Goal: Task Accomplishment & Management: Manage account settings

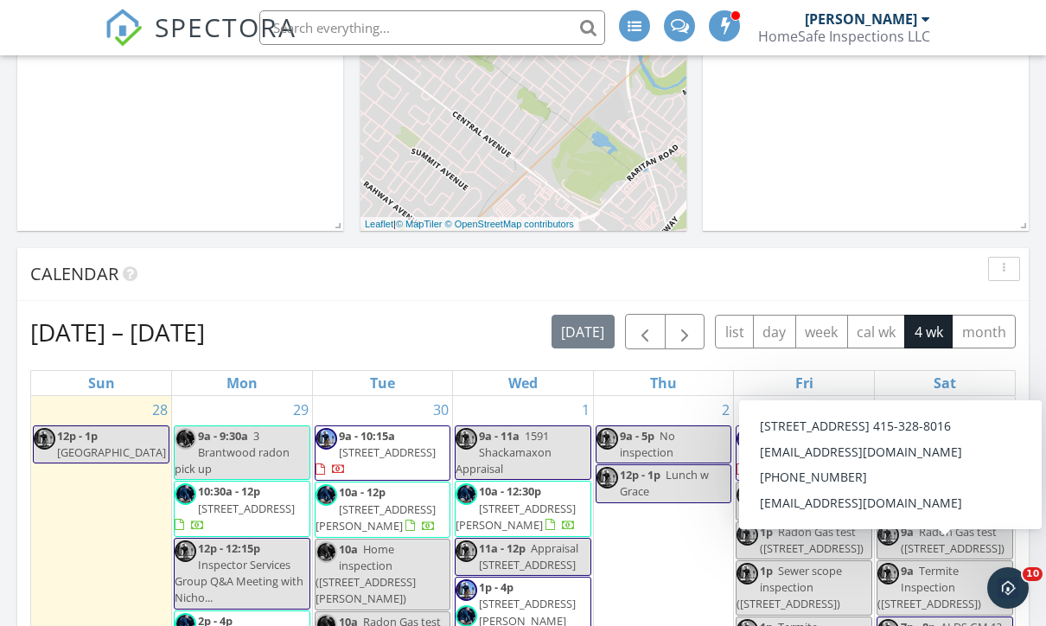
scroll to position [675, 0]
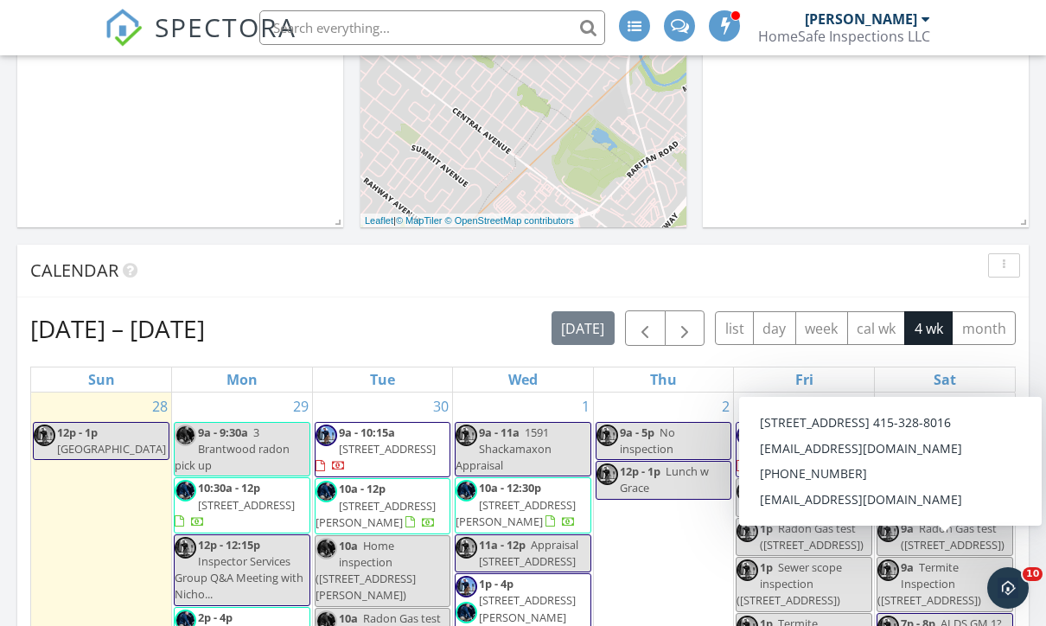
click at [655, 333] on span "button" at bounding box center [645, 328] width 21 height 21
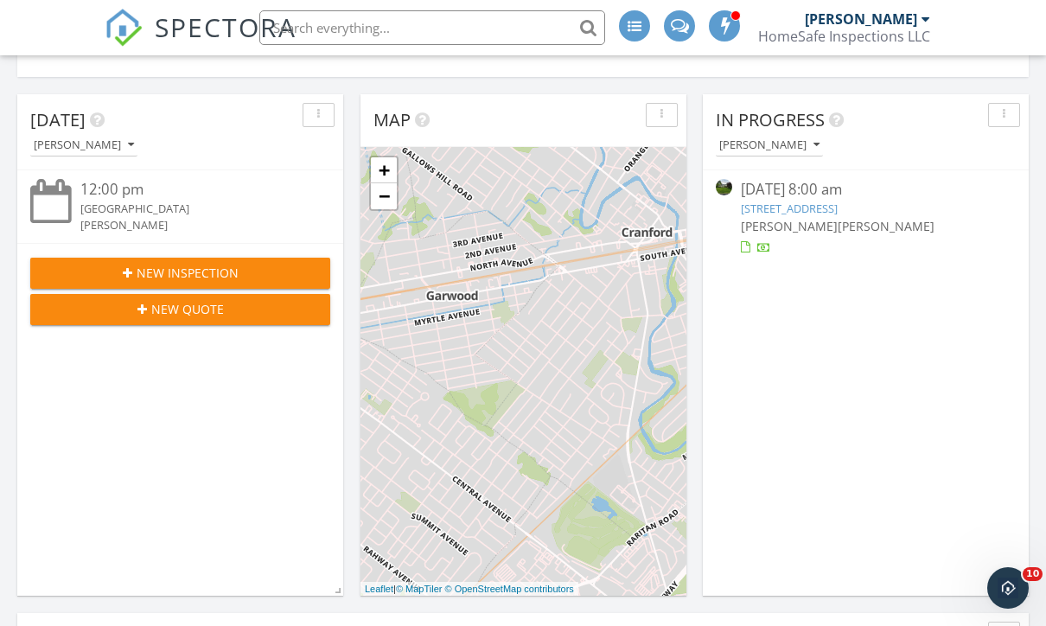
scroll to position [305, 0]
click at [791, 210] on link "3 Brantwood Dr , Summit, NJ 07901" at bounding box center [789, 210] width 97 height 16
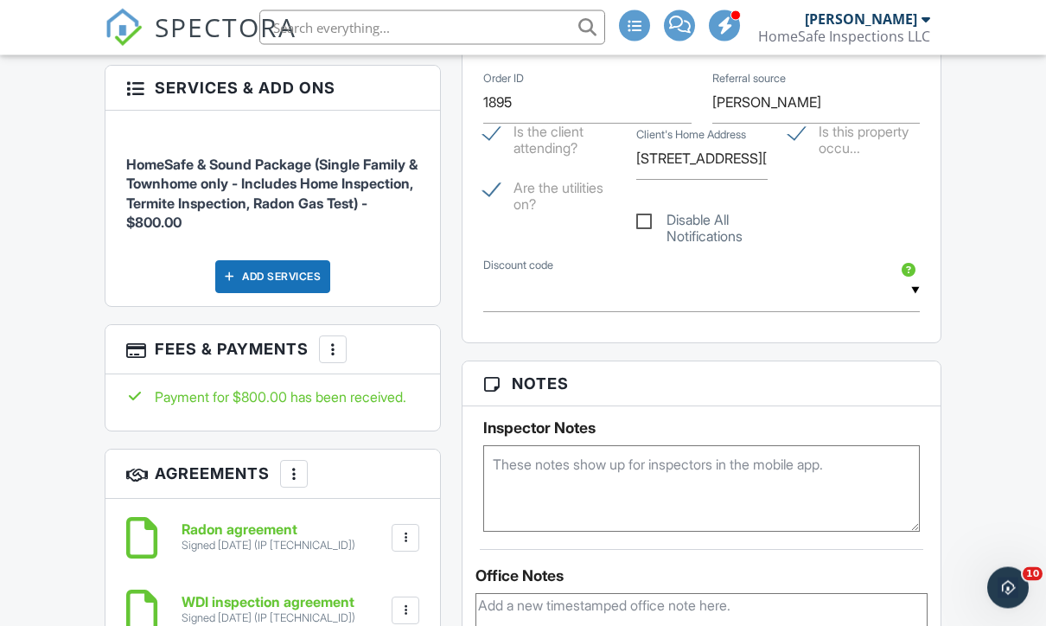
scroll to position [1174, 0]
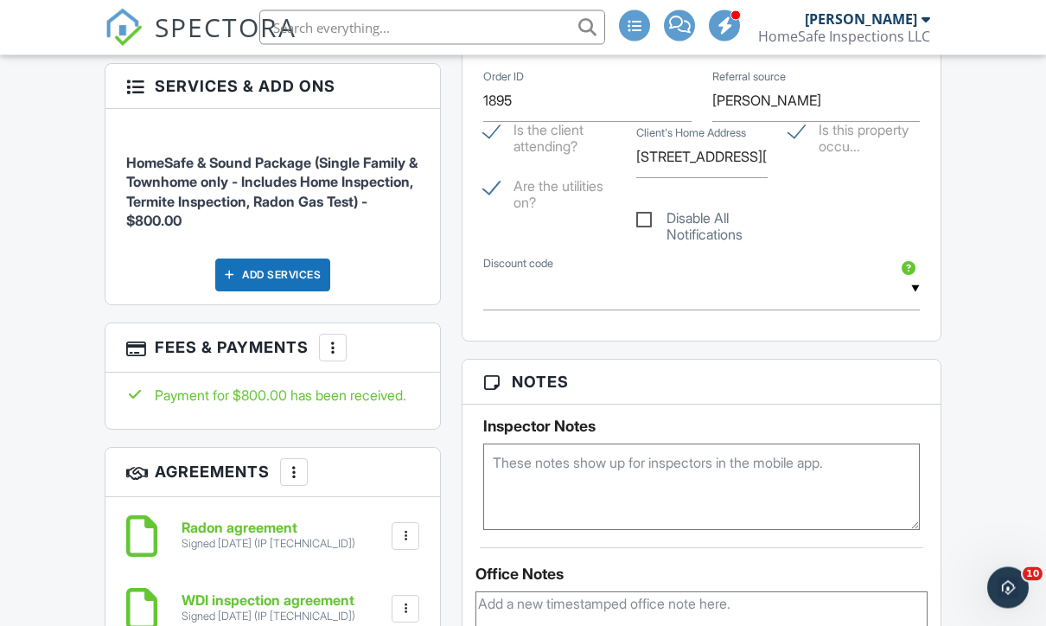
click at [272, 288] on div "Add Services" at bounding box center [272, 275] width 115 height 33
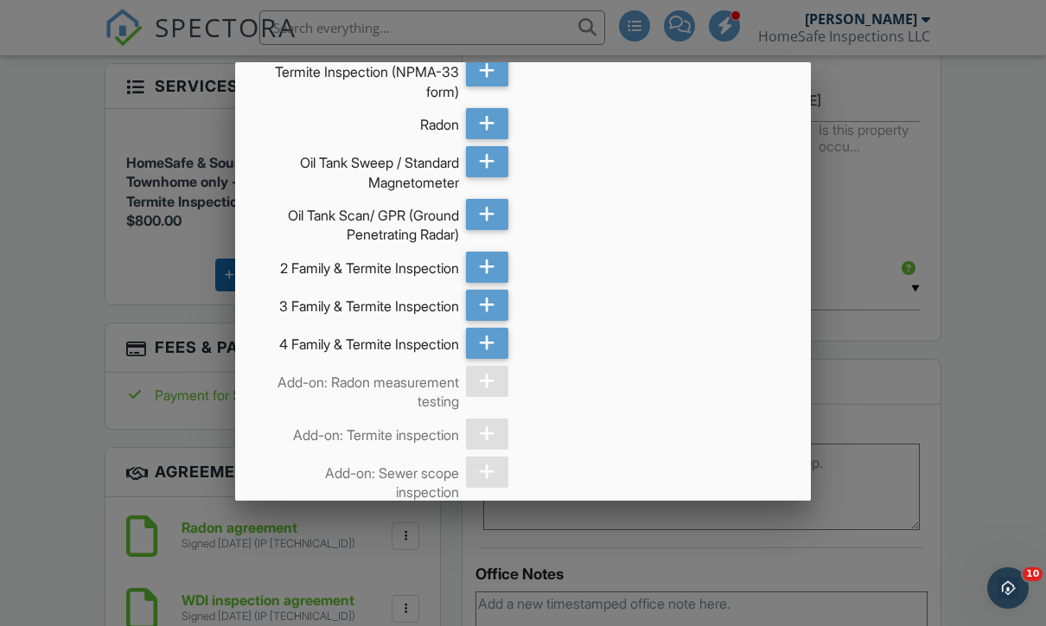
scroll to position [500, 0]
click at [57, 528] on div at bounding box center [523, 305] width 1046 height 783
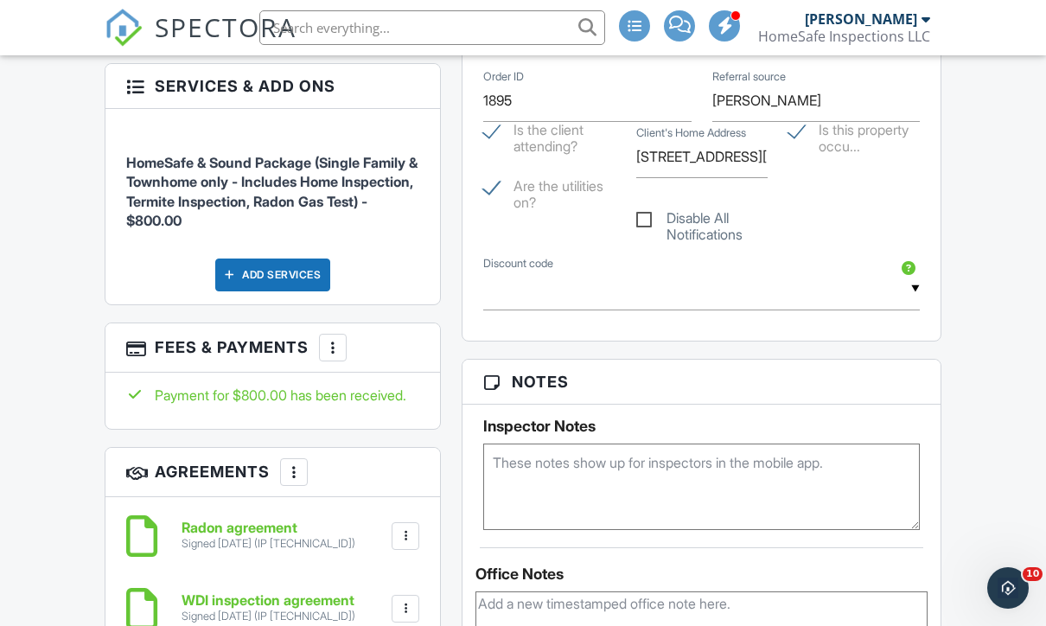
click at [328, 356] on div at bounding box center [332, 347] width 17 height 17
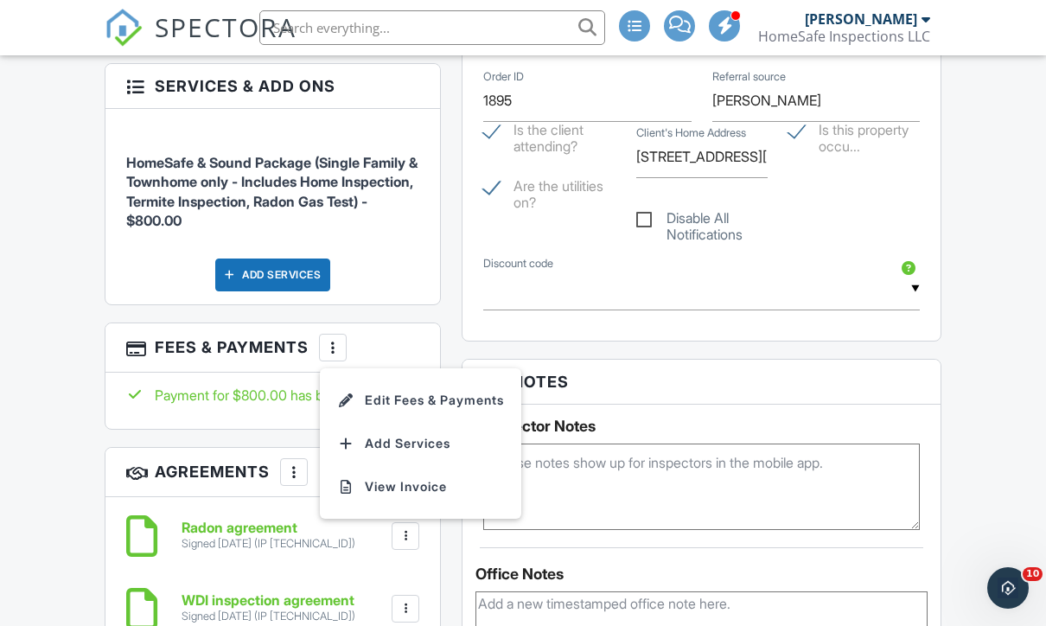
click at [395, 414] on li "Edit Fees & Payments" at bounding box center [420, 400] width 181 height 43
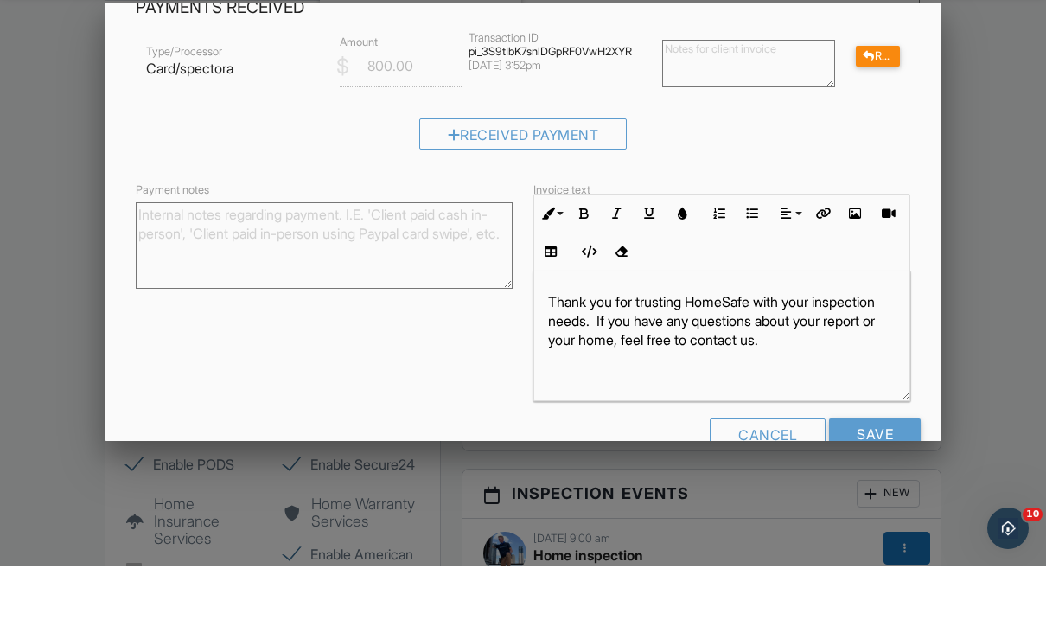
scroll to position [1613, 0]
click at [75, 587] on div at bounding box center [523, 305] width 1046 height 783
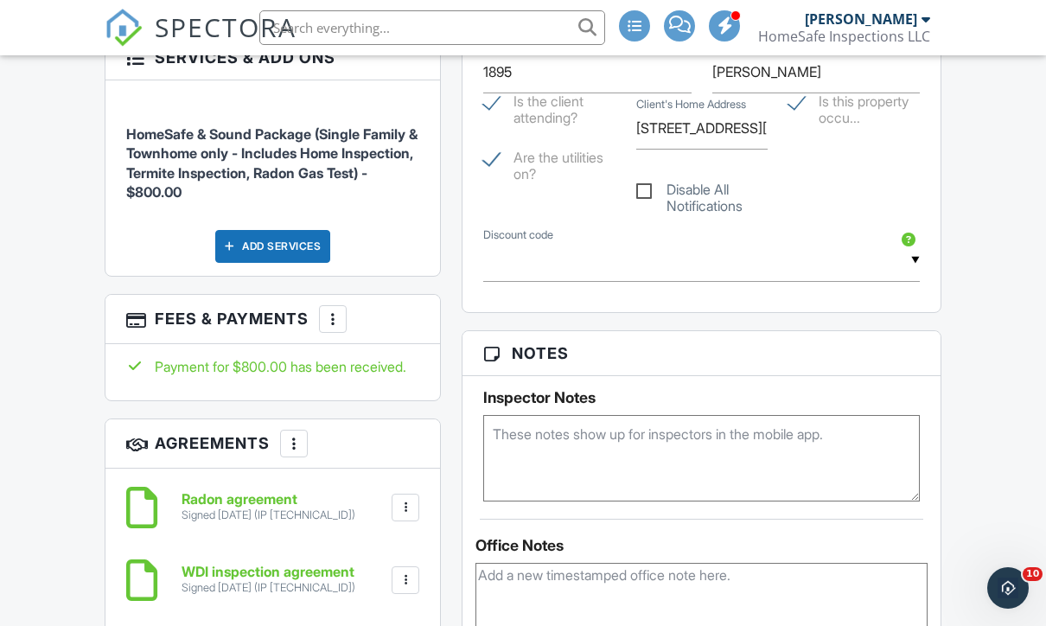
scroll to position [1203, 0]
click at [297, 254] on div "Add Services" at bounding box center [272, 247] width 115 height 33
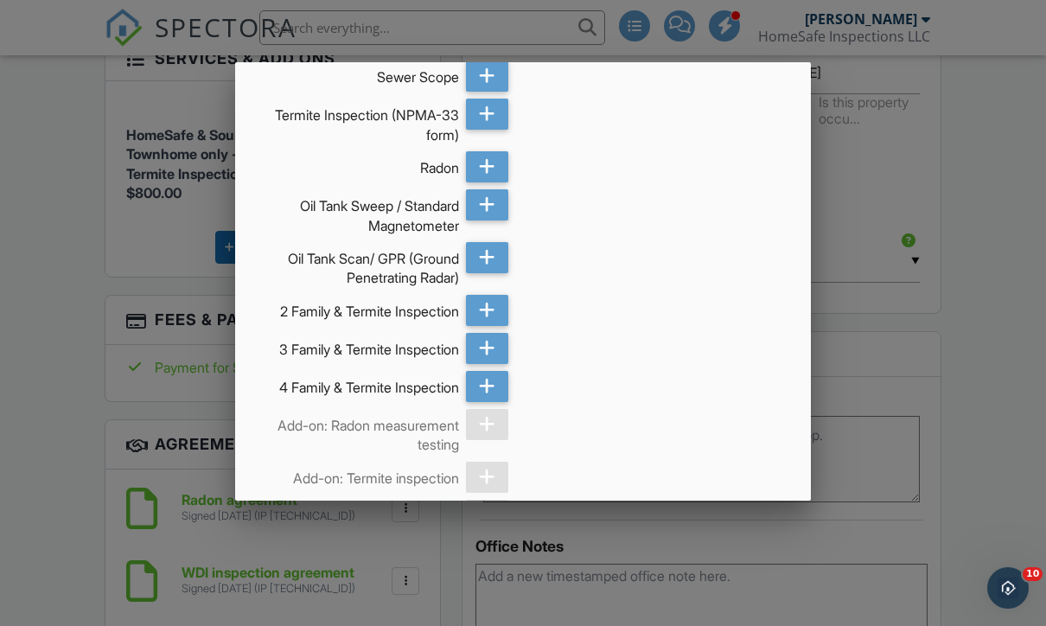
scroll to position [452, 0]
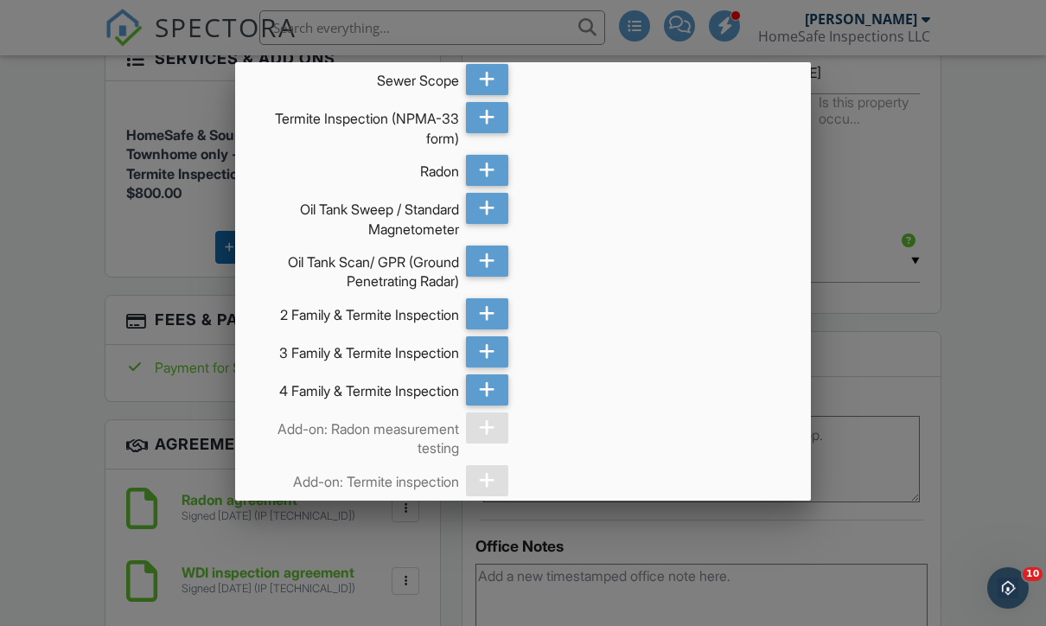
click at [487, 224] on icon at bounding box center [487, 208] width 16 height 31
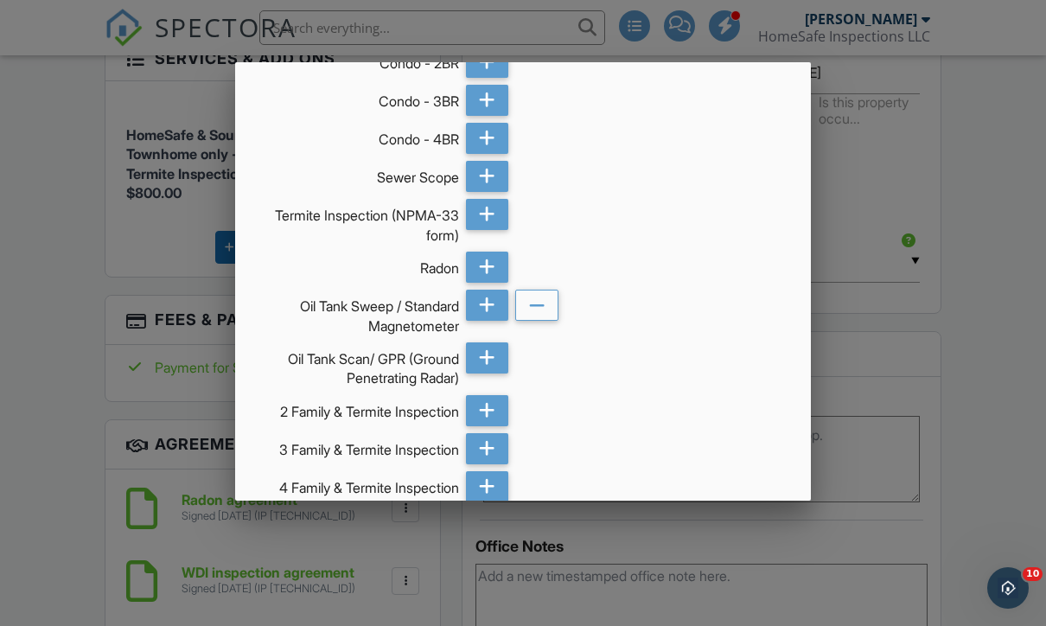
scroll to position [352, 0]
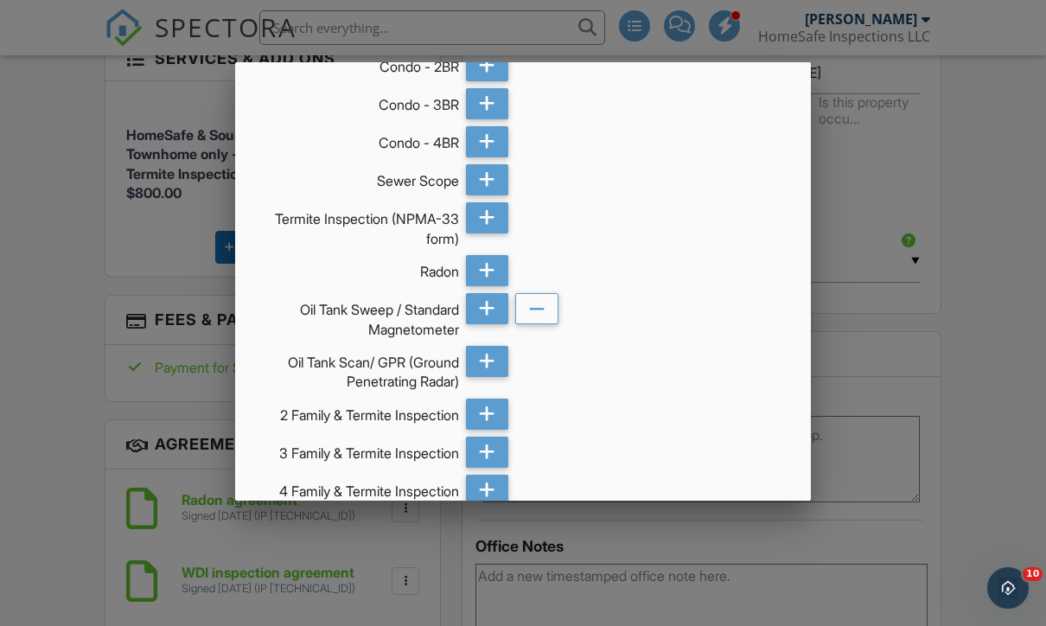
click at [486, 187] on icon at bounding box center [487, 179] width 16 height 31
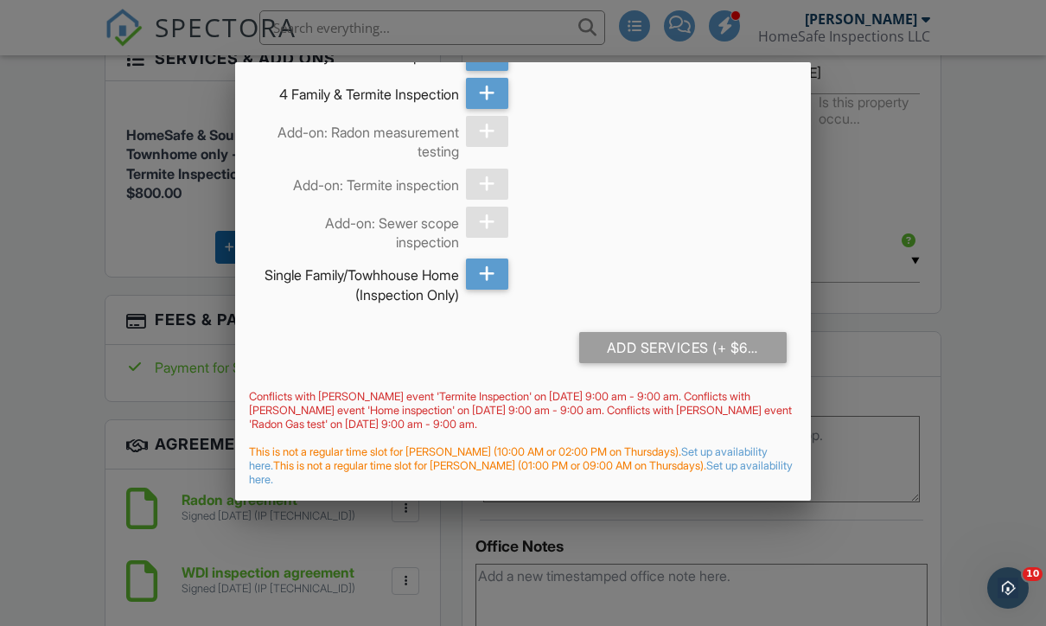
scroll to position [757, 0]
click at [673, 353] on div "Add Services (+ $650.0)" at bounding box center [683, 347] width 208 height 31
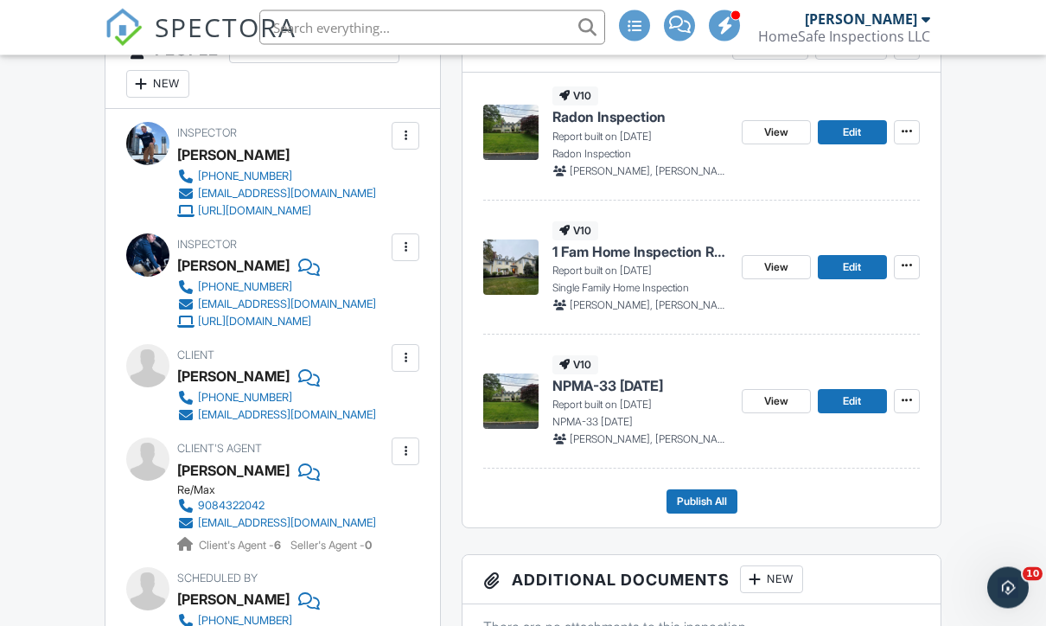
scroll to position [681, 0]
click at [704, 510] on span "Publish All" at bounding box center [702, 501] width 50 height 17
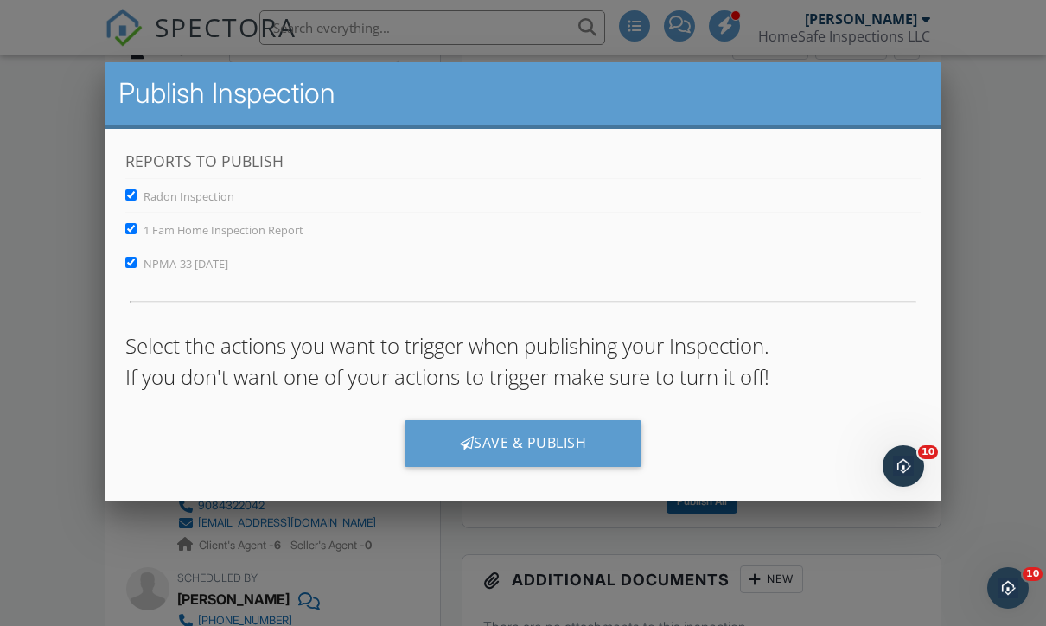
scroll to position [0, 0]
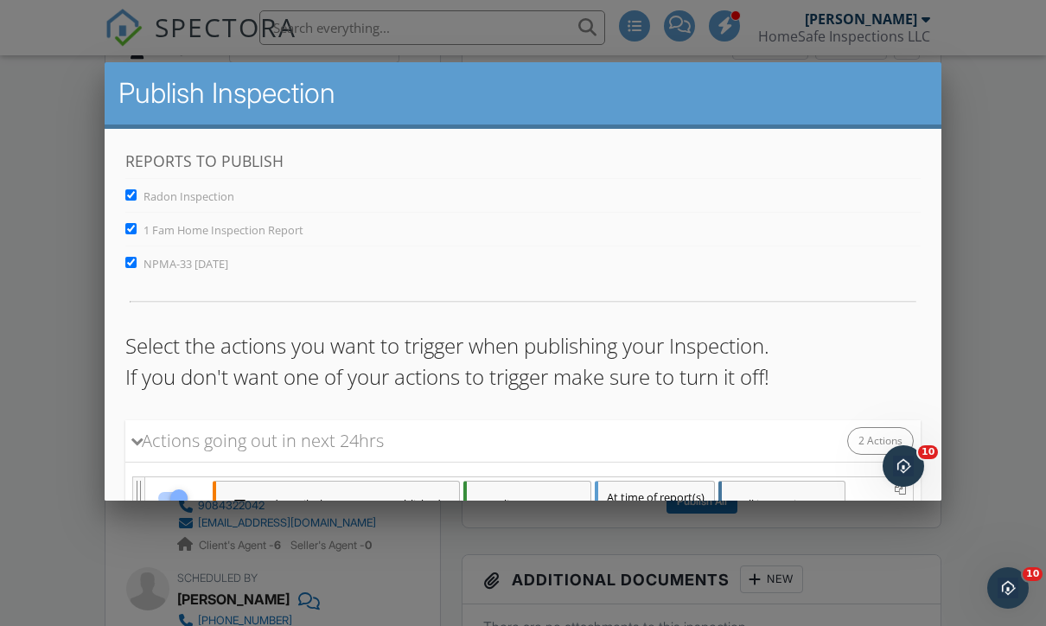
click at [209, 203] on span "Radon Inspection" at bounding box center [189, 197] width 91 height 16
click at [137, 201] on input "Radon Inspection" at bounding box center [130, 194] width 11 height 11
checkbox input "false"
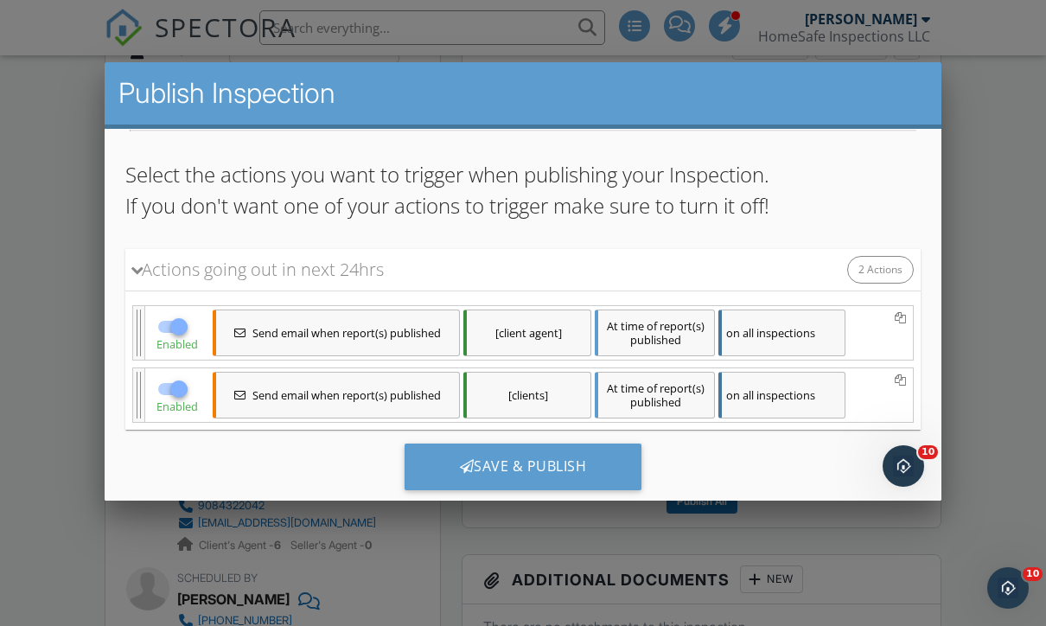
scroll to position [170, 0]
click at [538, 468] on div "Save & Publish" at bounding box center [524, 468] width 238 height 47
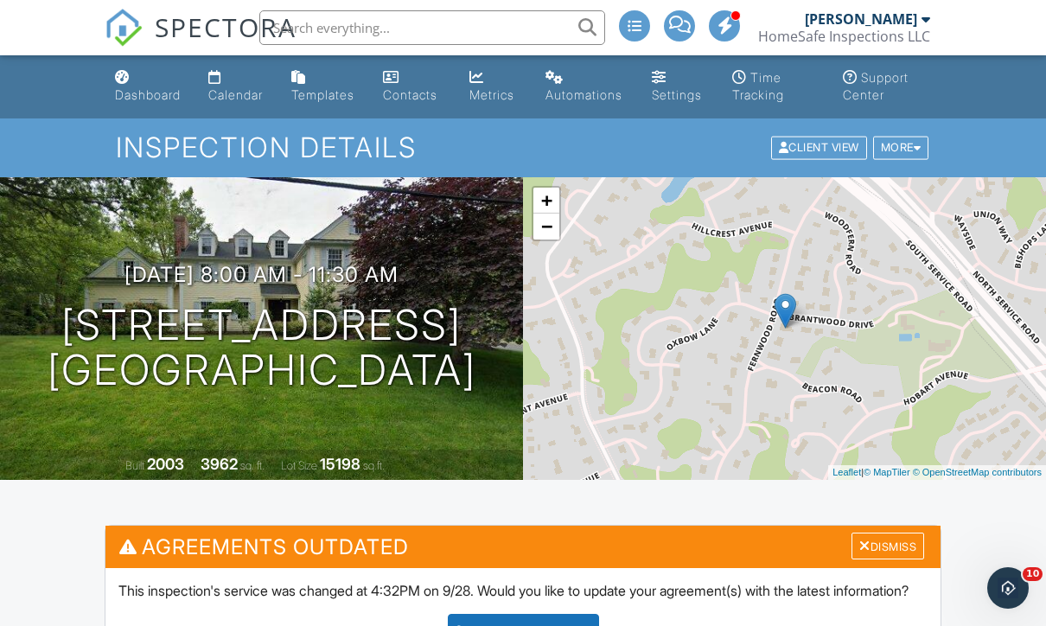
click at [149, 90] on div "Dashboard" at bounding box center [148, 94] width 66 height 15
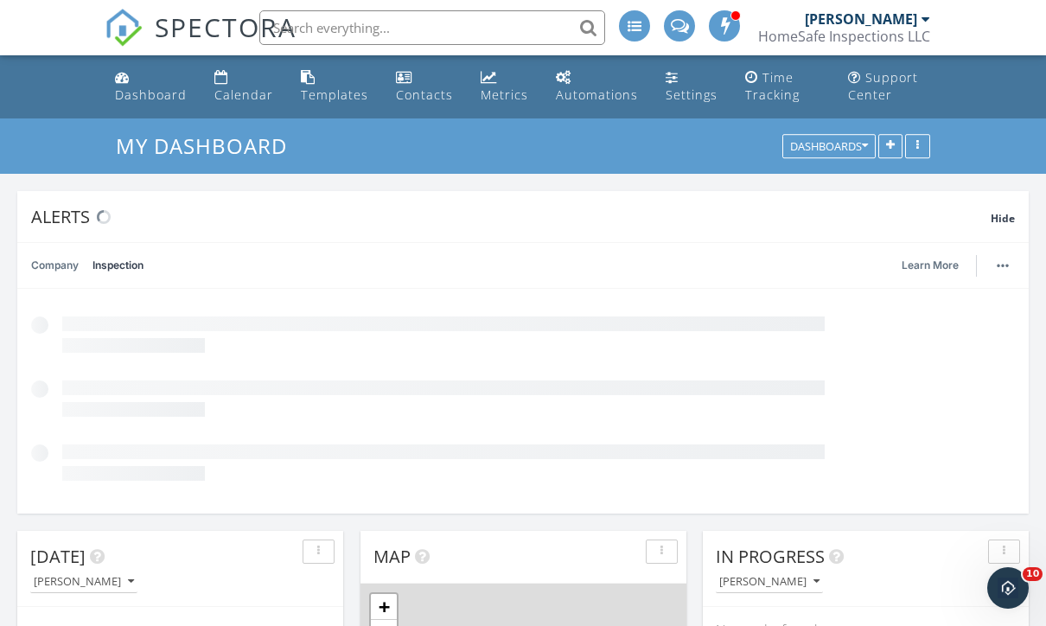
scroll to position [1575, 1047]
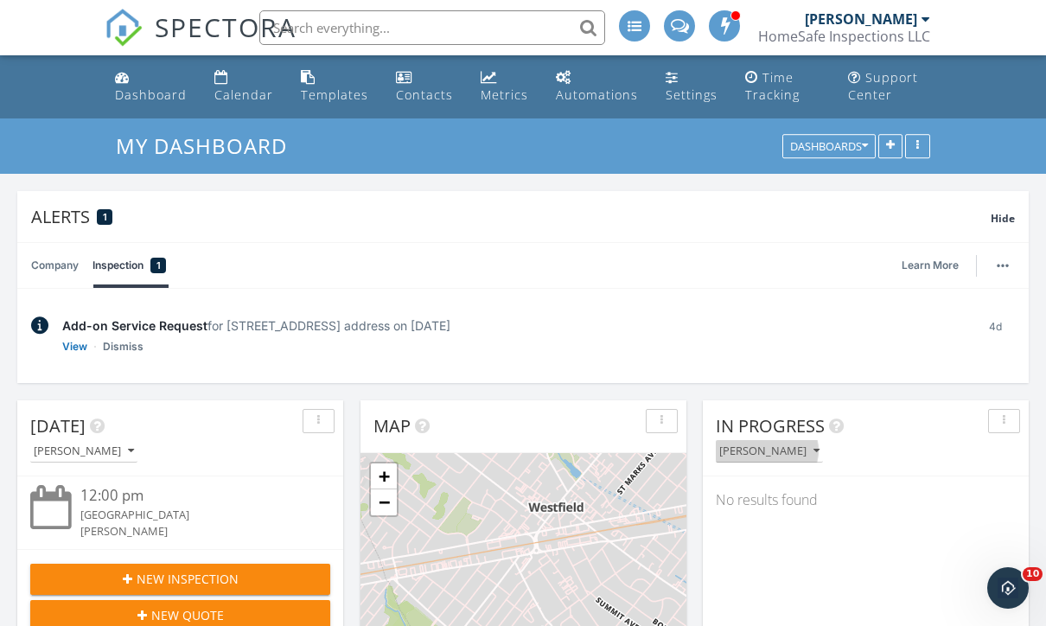
click at [763, 462] on button "[PERSON_NAME]" at bounding box center [769, 451] width 107 height 23
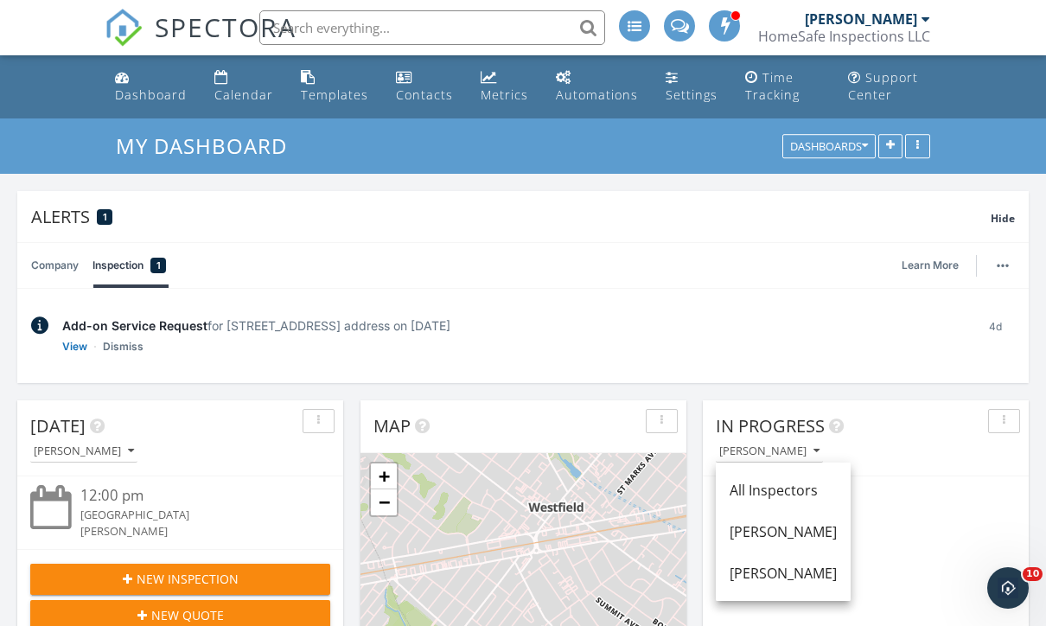
click at [803, 496] on div "All Inspectors" at bounding box center [783, 490] width 107 height 21
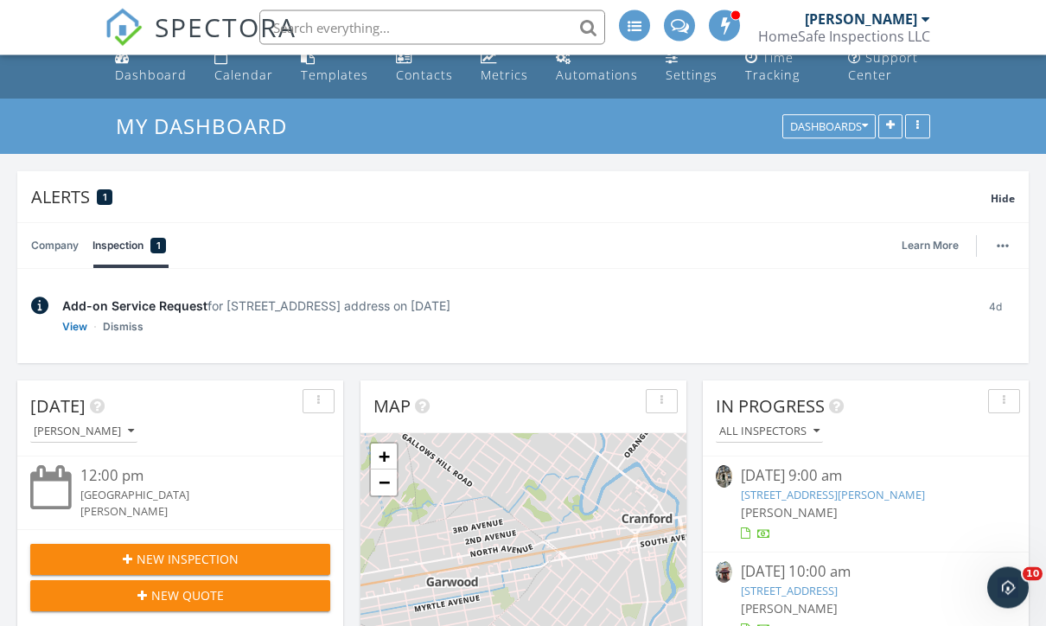
scroll to position [20, 0]
click at [797, 433] on div "All Inspectors" at bounding box center [770, 432] width 100 height 12
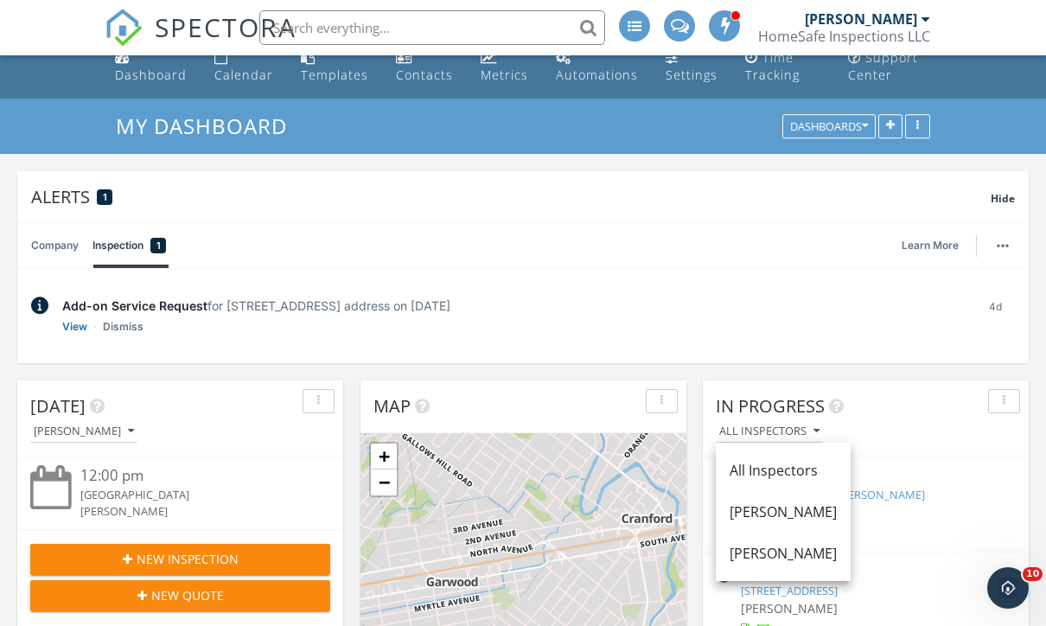
click at [791, 471] on div "All Inspectors" at bounding box center [783, 470] width 107 height 21
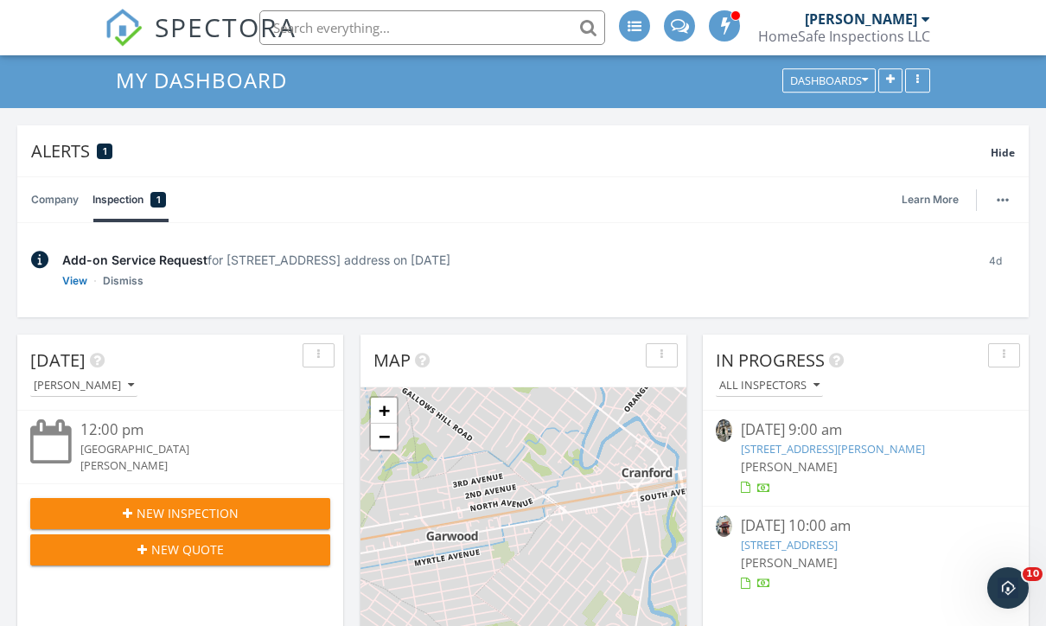
scroll to position [78, 0]
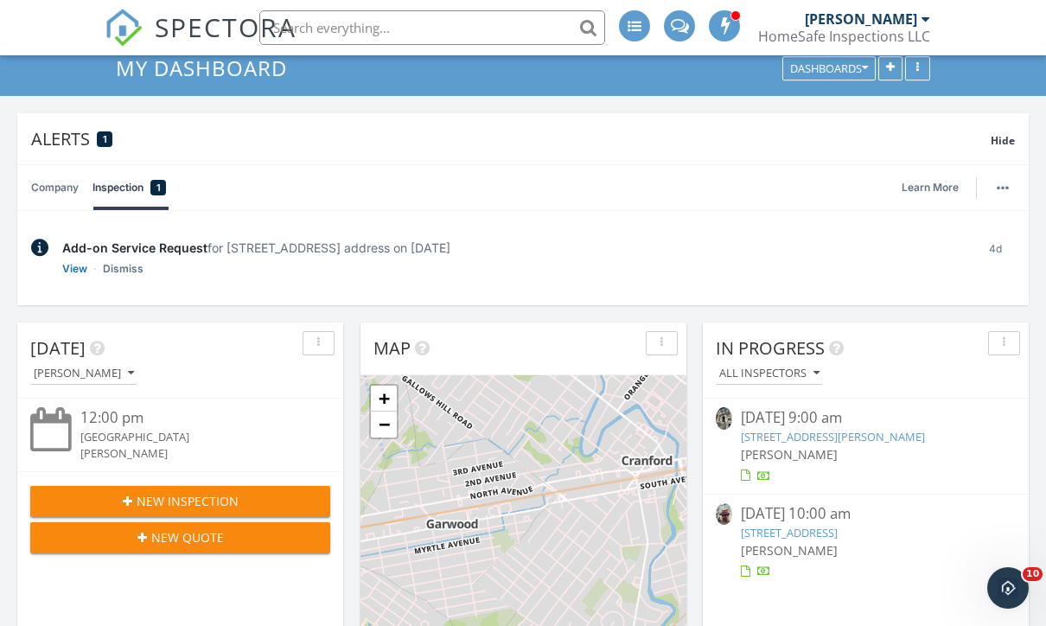
click at [861, 438] on link "48-50 W Hamilton Pl, Jersey City, NJ 07302" at bounding box center [833, 437] width 184 height 16
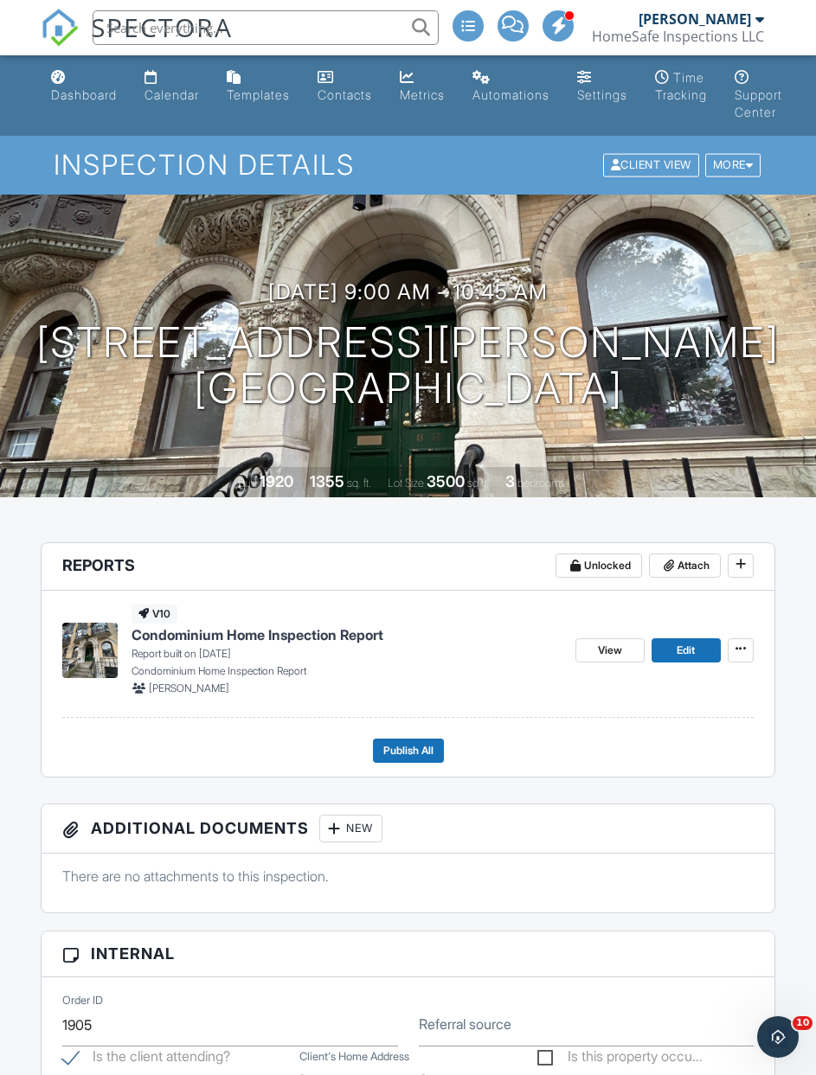
click at [272, 33] on input "text" at bounding box center [266, 27] width 346 height 35
click at [263, 25] on input "63" at bounding box center [266, 27] width 346 height 35
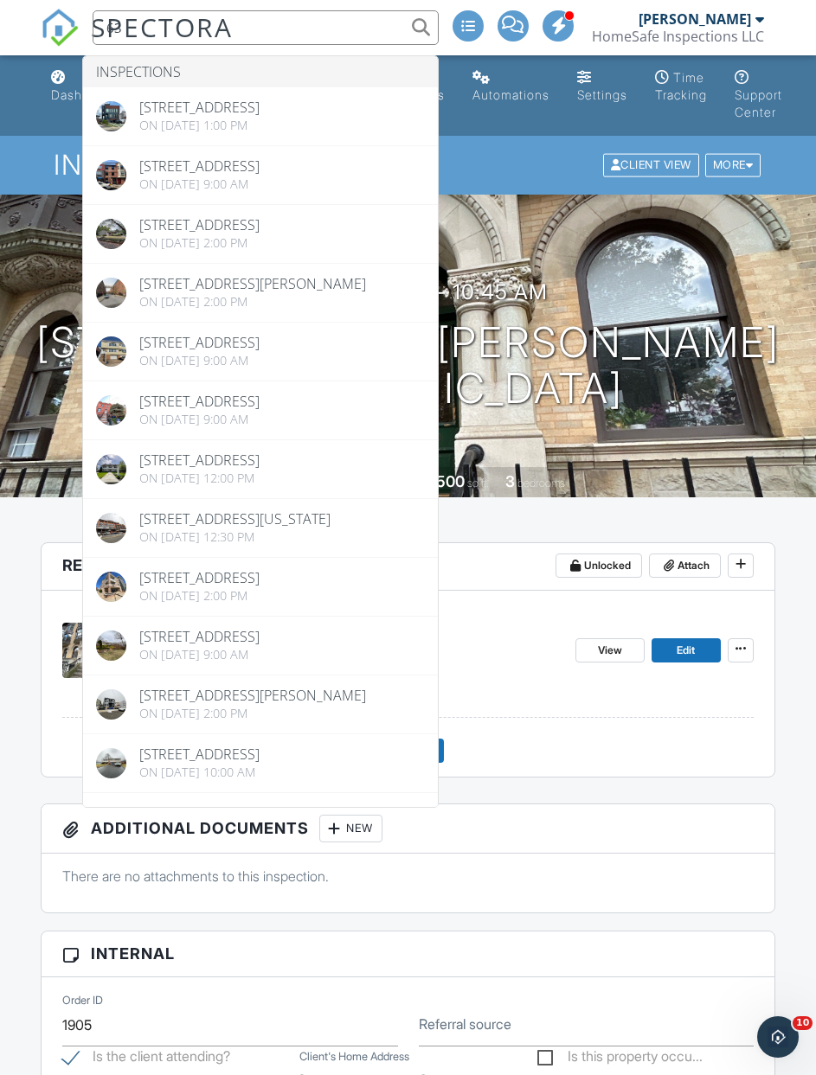
click at [202, 35] on input "63" at bounding box center [266, 27] width 346 height 35
type input "6"
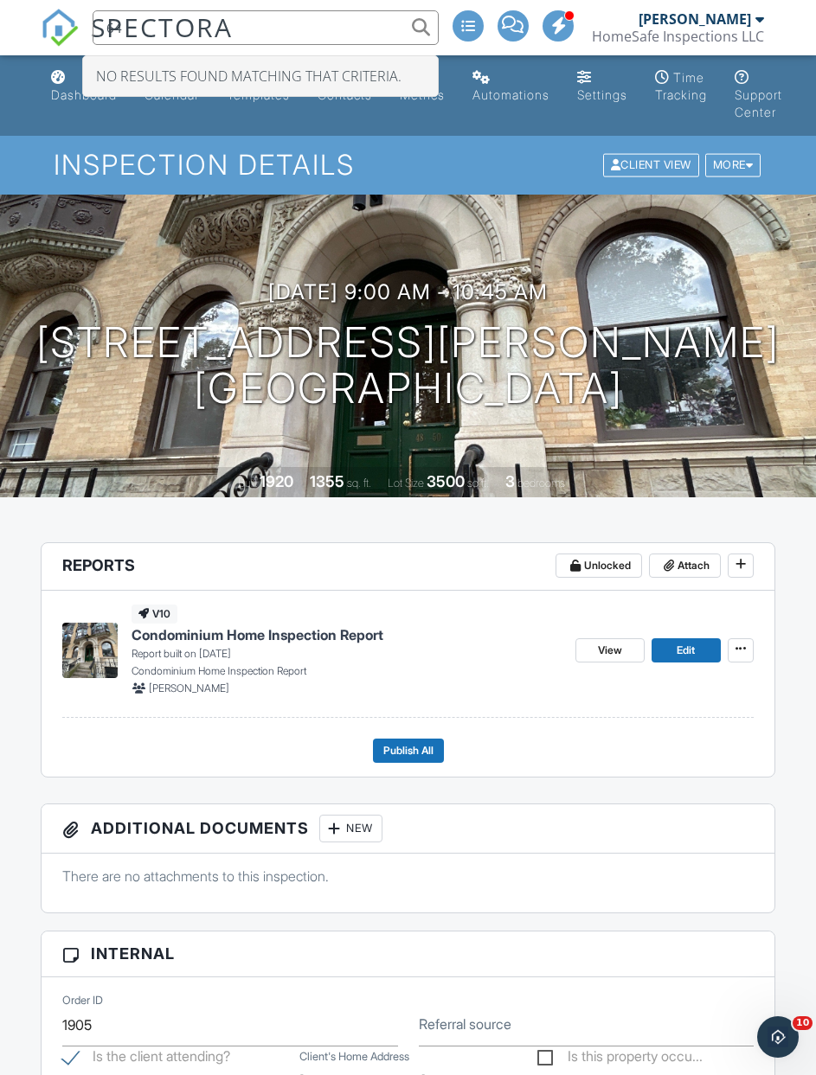
type input "6"
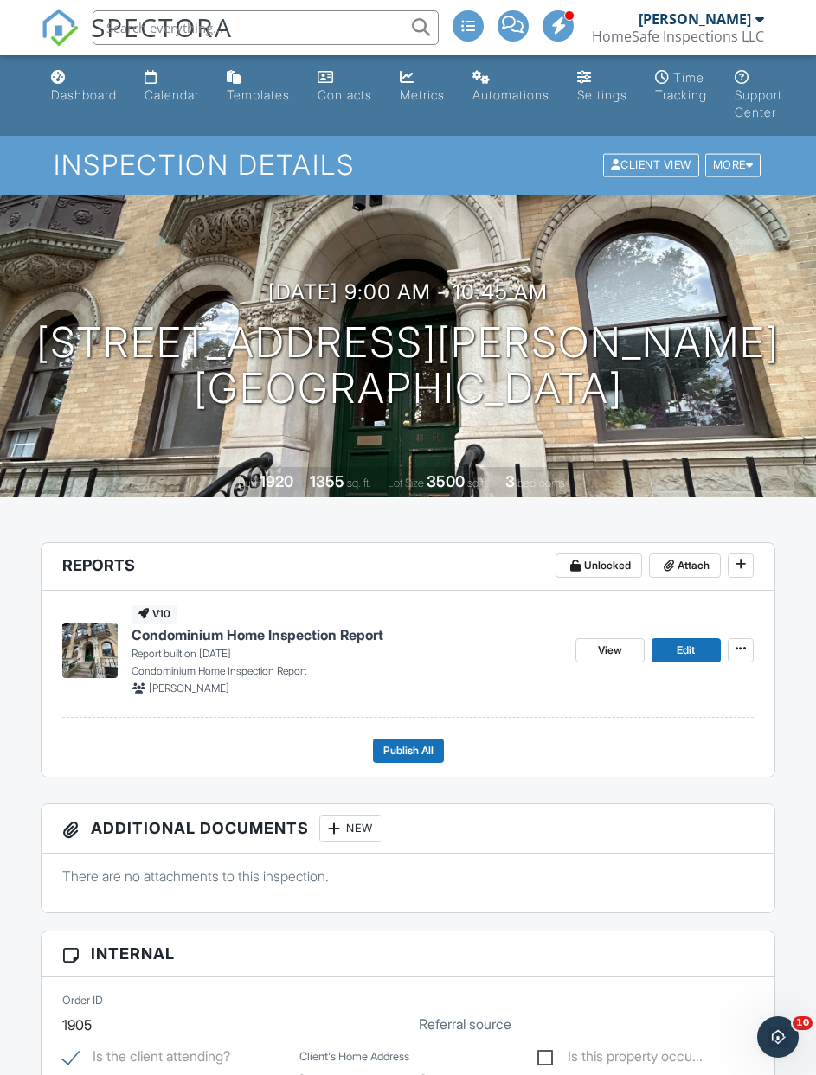
click at [173, 91] on div "Calendar" at bounding box center [171, 94] width 54 height 15
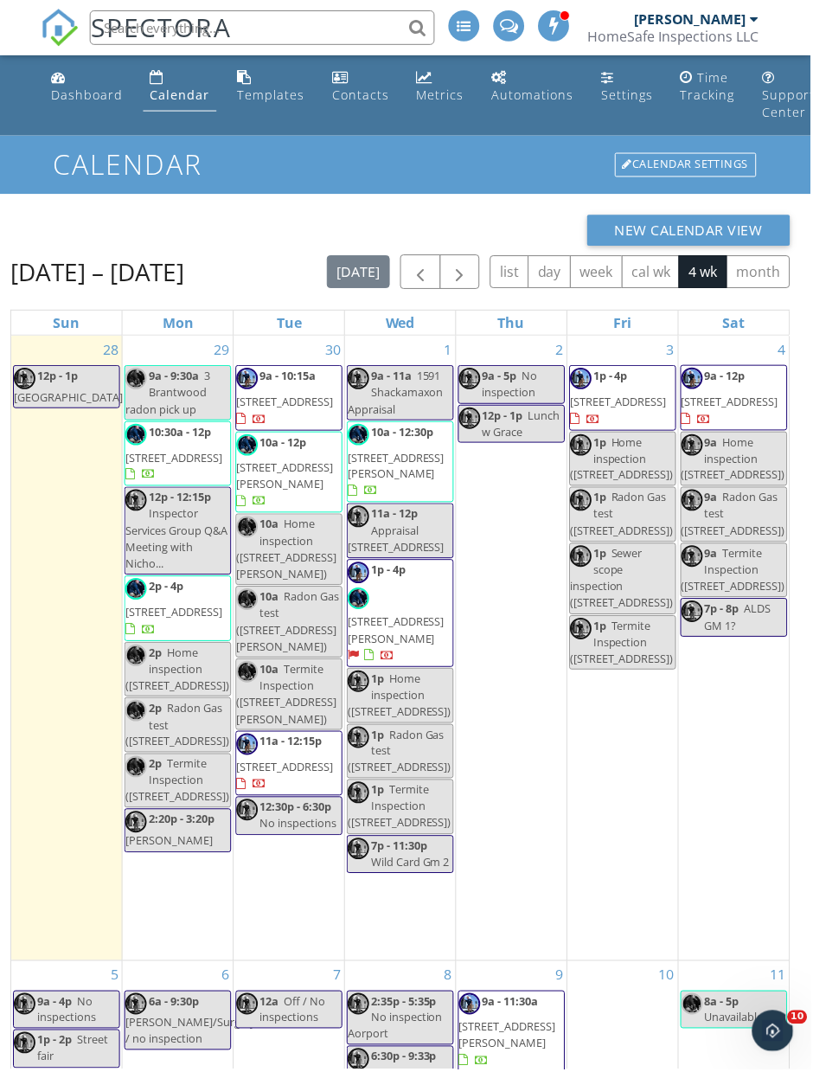
click at [68, 99] on div "Dashboard" at bounding box center [87, 94] width 72 height 16
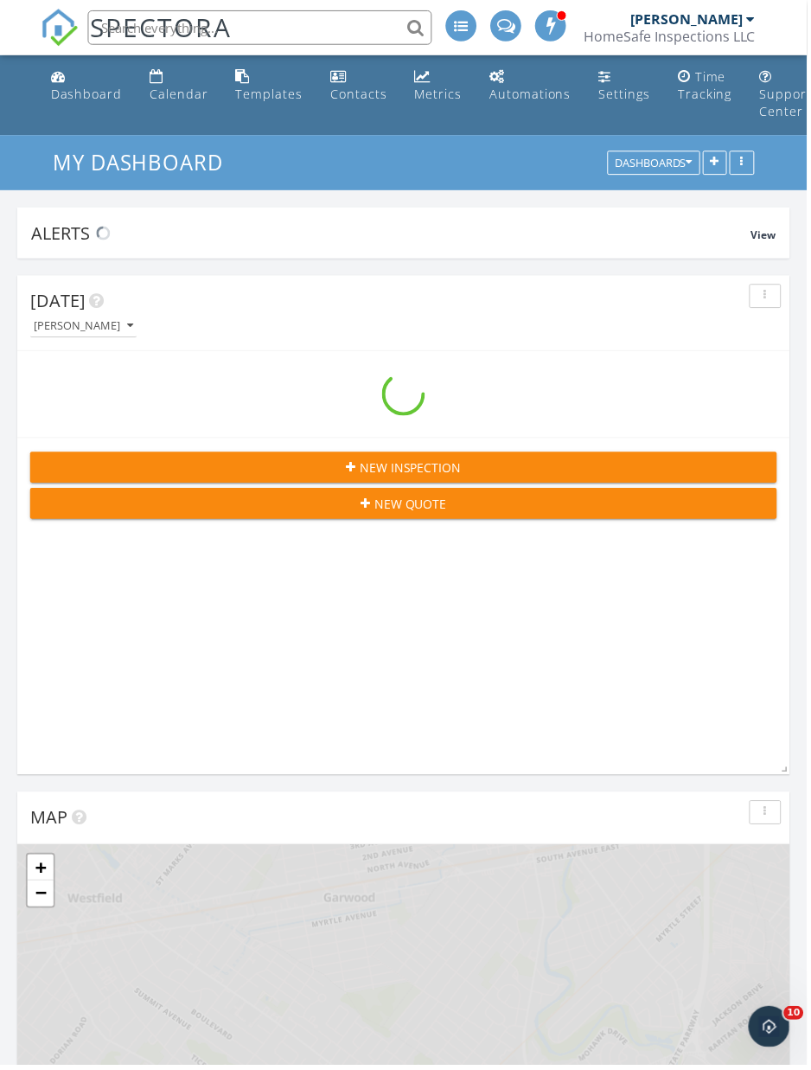
scroll to position [2786, 812]
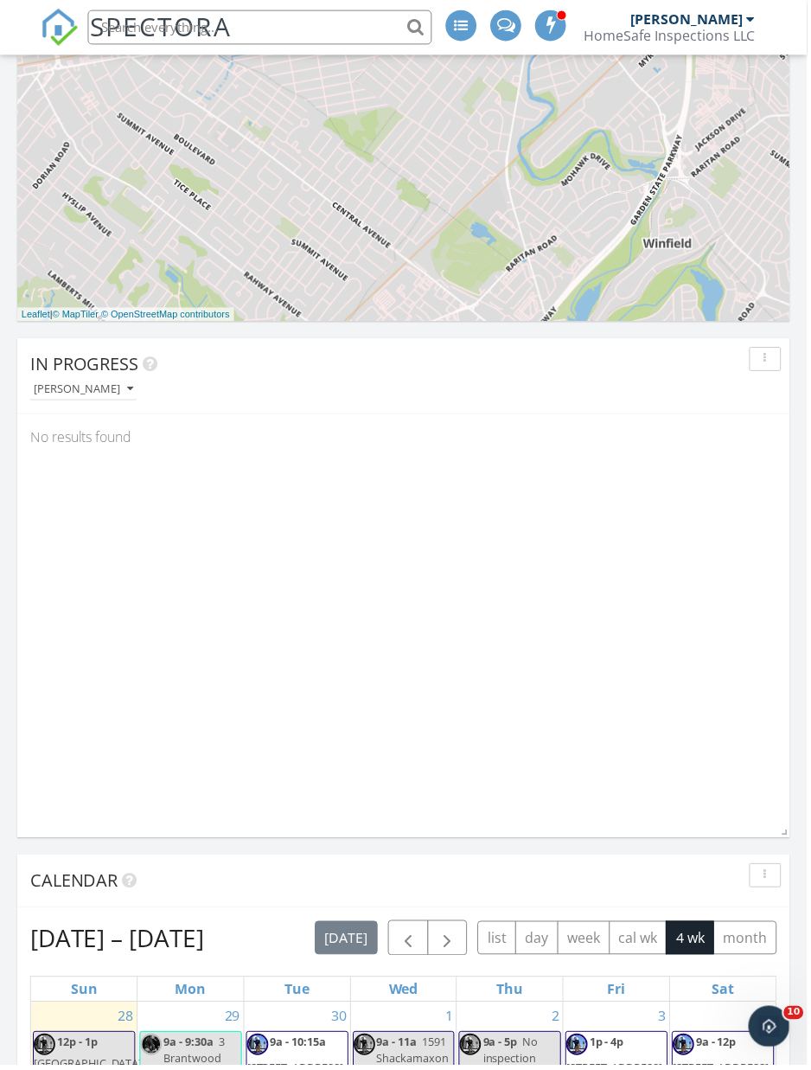
click at [99, 391] on div "[PERSON_NAME]" at bounding box center [84, 391] width 100 height 12
click at [122, 426] on div "All Inspectors" at bounding box center [97, 429] width 107 height 21
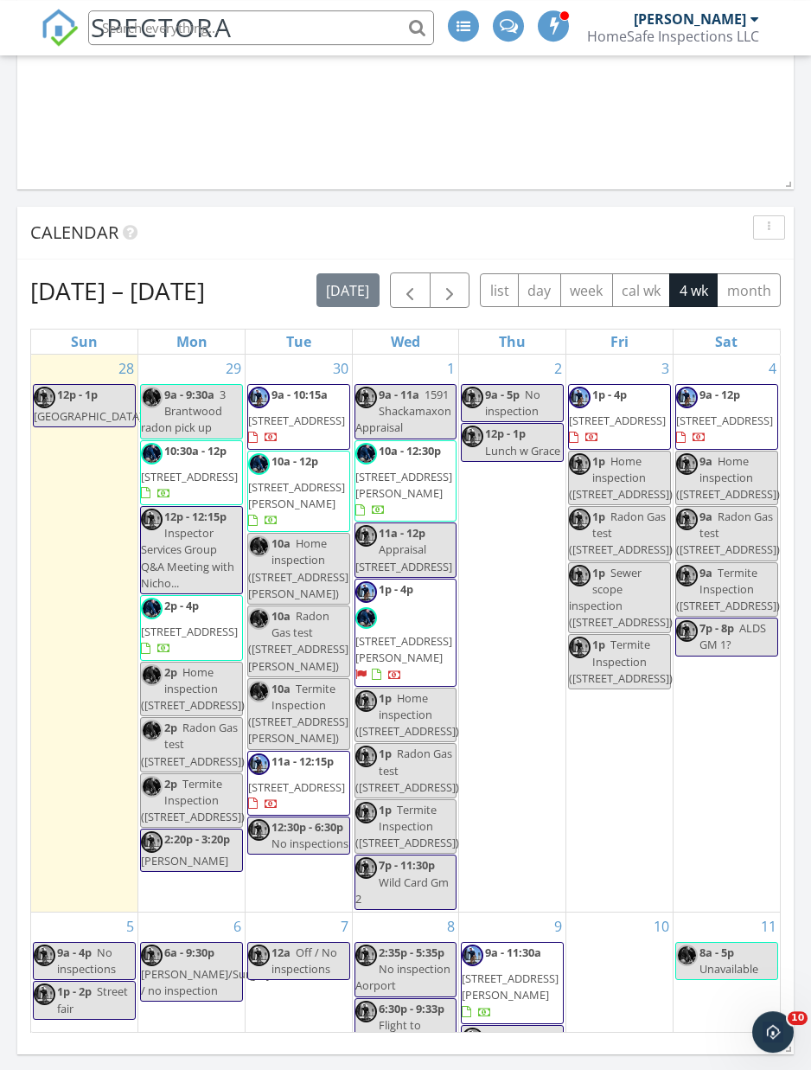
scroll to position [1768, 0]
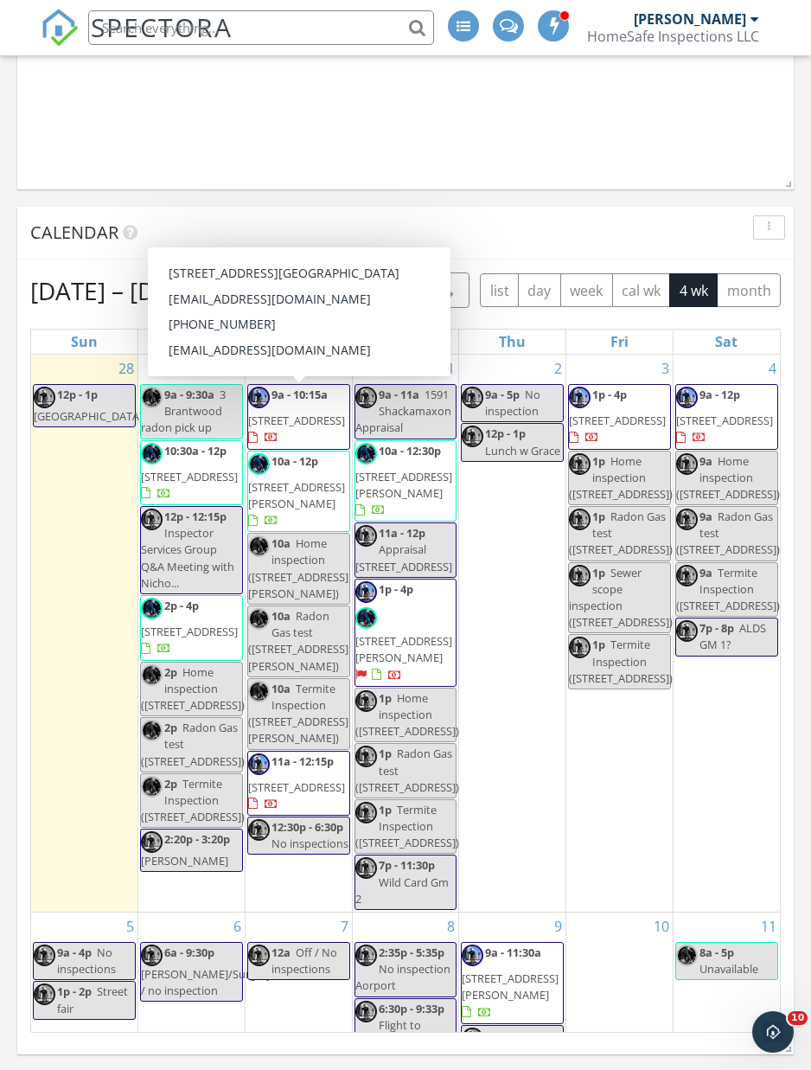
click at [301, 418] on span "380 Mountain Rd 1710, Union City 07087" at bounding box center [296, 421] width 97 height 16
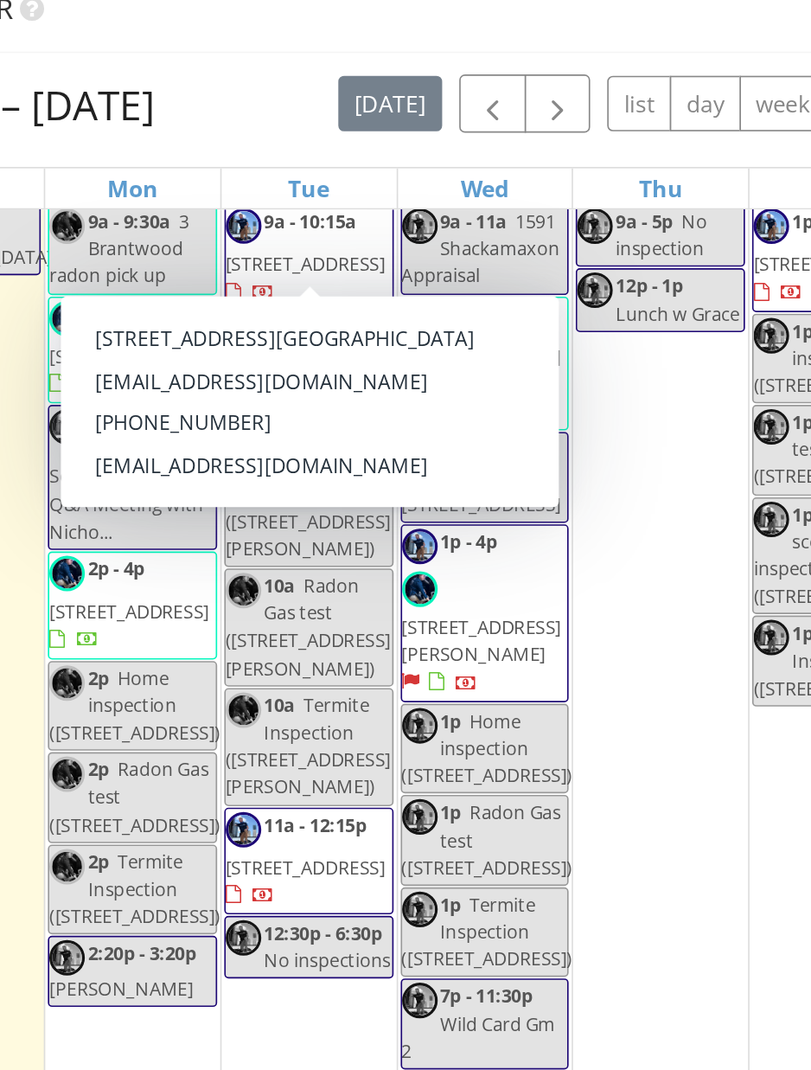
scroll to position [74, 0]
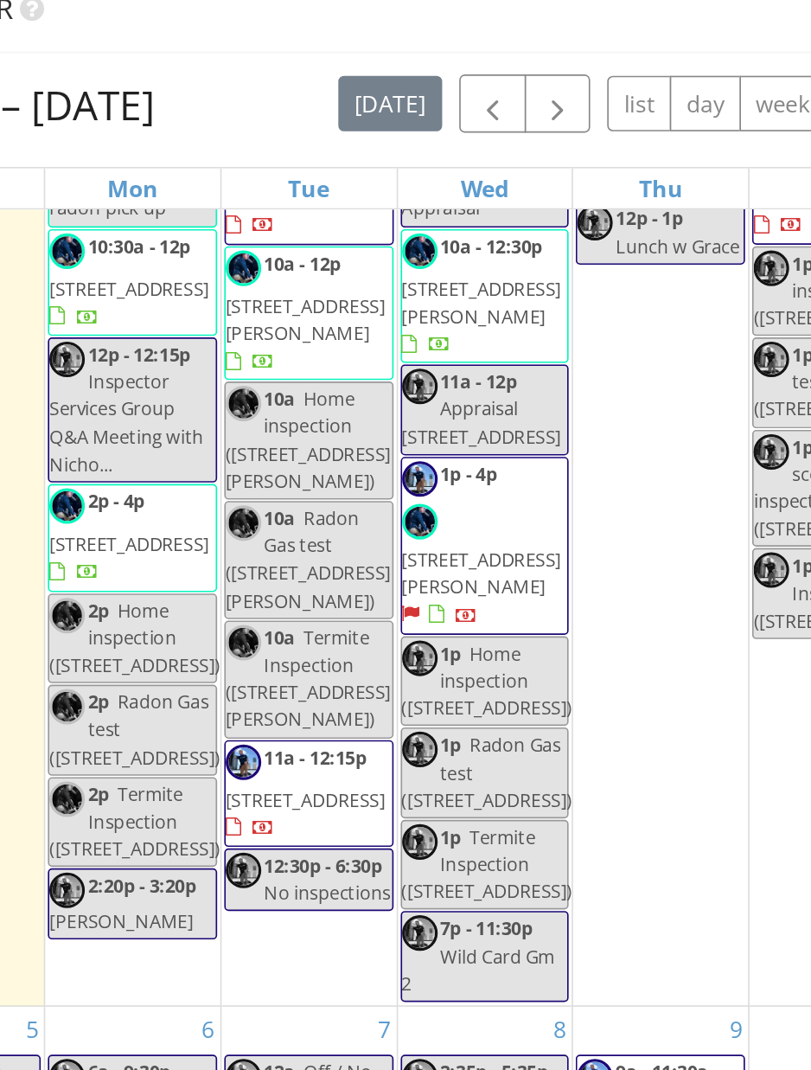
click at [459, 349] on div "2 9a - 5p No inspection 12p - 1p Lunch w Grace" at bounding box center [512, 467] width 106 height 557
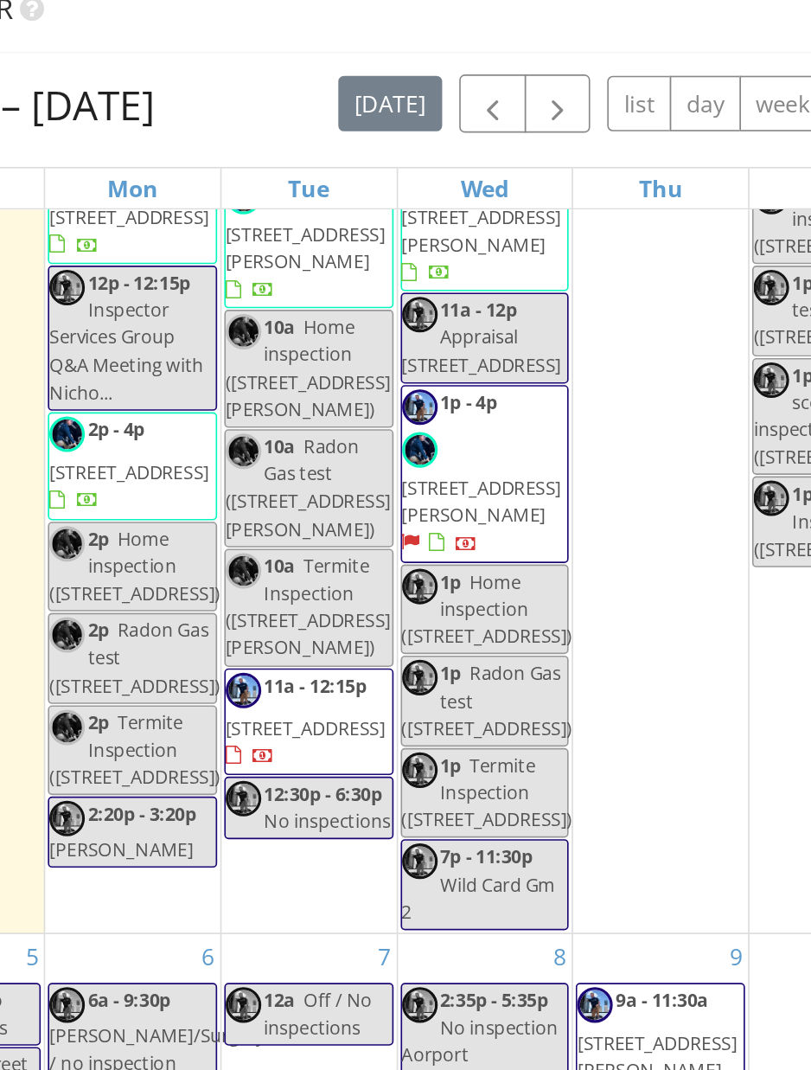
scroll to position [117, 0]
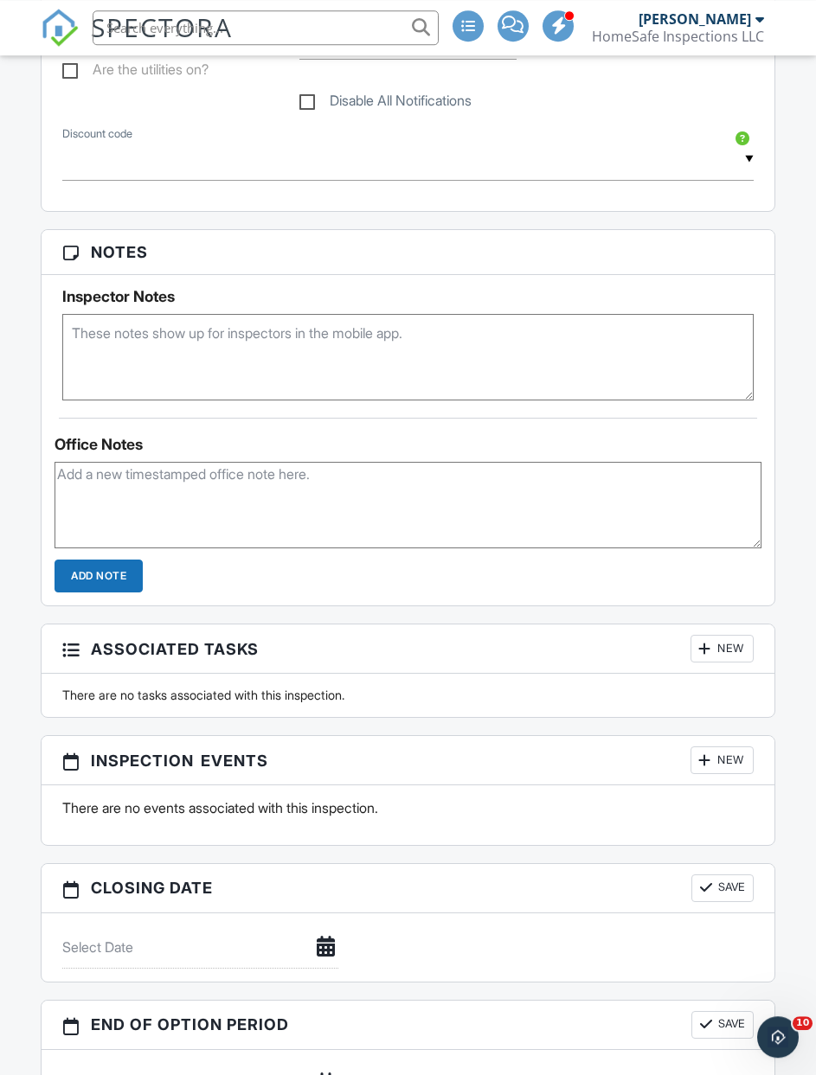
scroll to position [1222, 0]
